Goal: Information Seeking & Learning: Learn about a topic

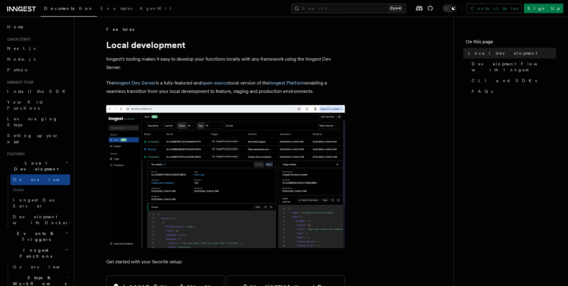
click at [210, 151] on img at bounding box center [225, 176] width 239 height 143
click at [215, 83] on link "open-source" at bounding box center [214, 83] width 27 height 6
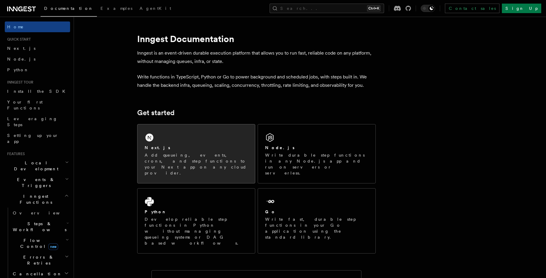
click at [174, 138] on div "Next.js Add queueing, events, crons, and step functions to your Next app on any…" at bounding box center [197, 153] width 118 height 59
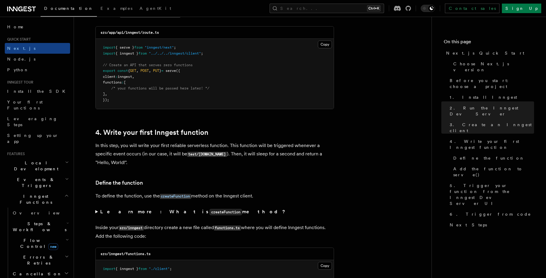
scroll to position [645, 0]
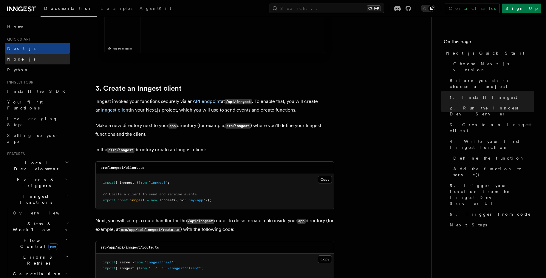
click at [29, 60] on link "Node.js" at bounding box center [37, 59] width 65 height 11
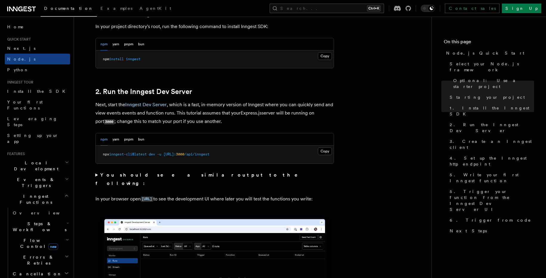
scroll to position [466, 0]
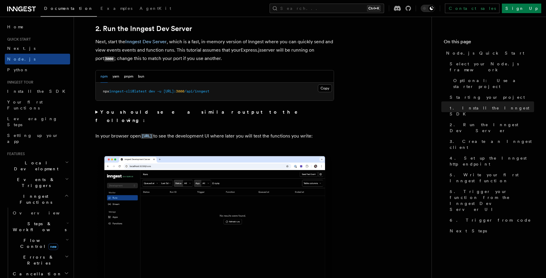
click at [327, 83] on pre "npx inngest-cli@latest dev -u http://localhost: 3000 /api/inngest" at bounding box center [215, 92] width 238 height 18
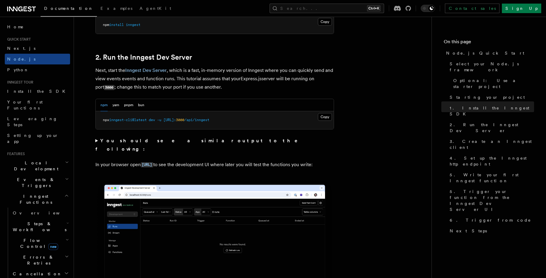
scroll to position [322, 0]
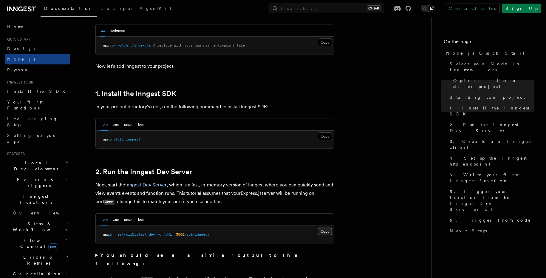
click at [321, 232] on button "Copy Copied" at bounding box center [325, 232] width 14 height 8
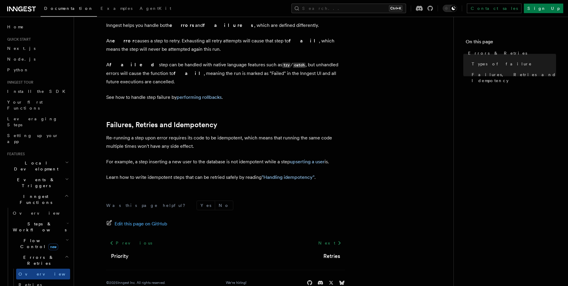
scroll to position [227, 0]
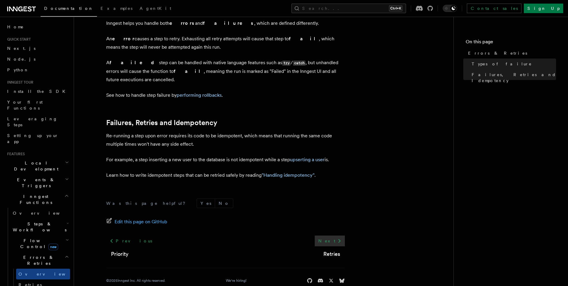
click at [331, 235] on link "Next" at bounding box center [330, 240] width 30 height 11
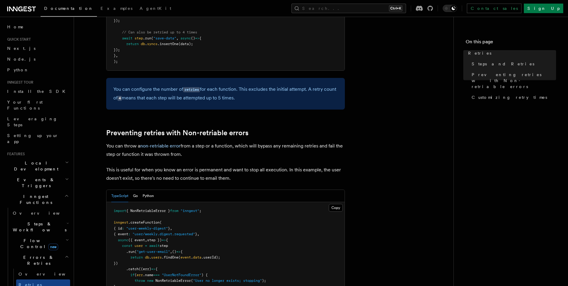
scroll to position [537, 0]
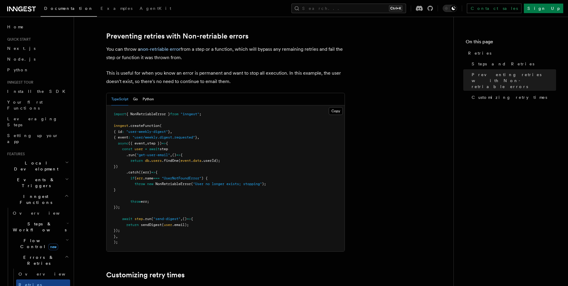
drag, startPoint x: 137, startPoint y: 183, endPoint x: 127, endPoint y: 168, distance: 17.6
click at [127, 168] on pre "import { NonRetriableError } from "inngest" ; inngest .createFunction ( { id : …" at bounding box center [226, 178] width 238 height 146
click at [225, 162] on pre "import { NonRetriableError } from "inngest" ; inngest .createFunction ( { id : …" at bounding box center [226, 178] width 238 height 146
drag, startPoint x: 282, startPoint y: 176, endPoint x: 132, endPoint y: 179, distance: 150.1
click at [132, 179] on pre "import { NonRetriableError } from "inngest" ; inngest .createFunction ( { id : …" at bounding box center [226, 178] width 238 height 146
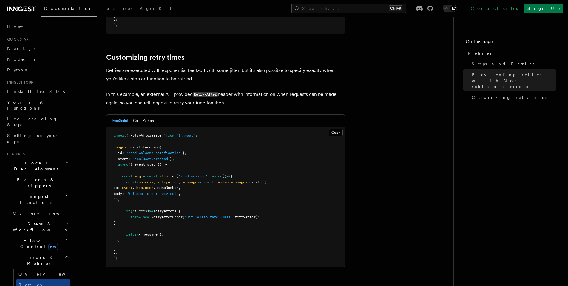
scroll to position [846, 0]
